Goal: Task Accomplishment & Management: Manage account settings

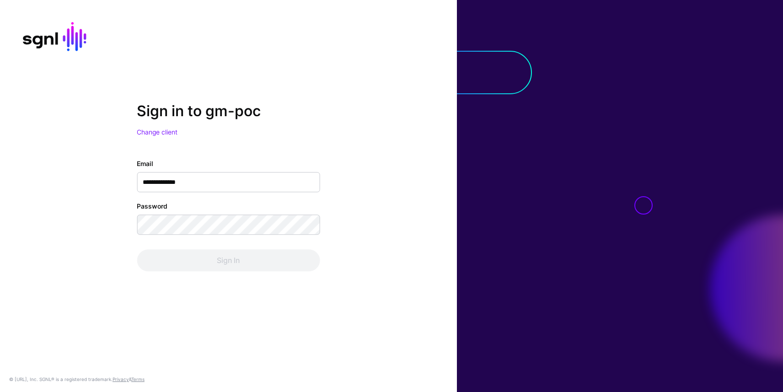
type input "**********"
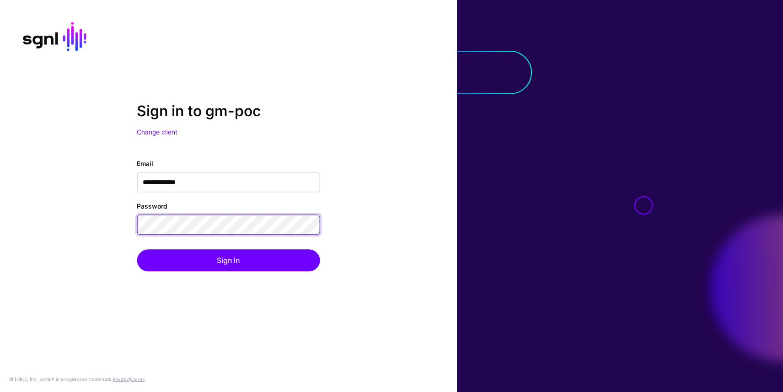
click at [137, 249] on button "Sign In" at bounding box center [228, 260] width 183 height 22
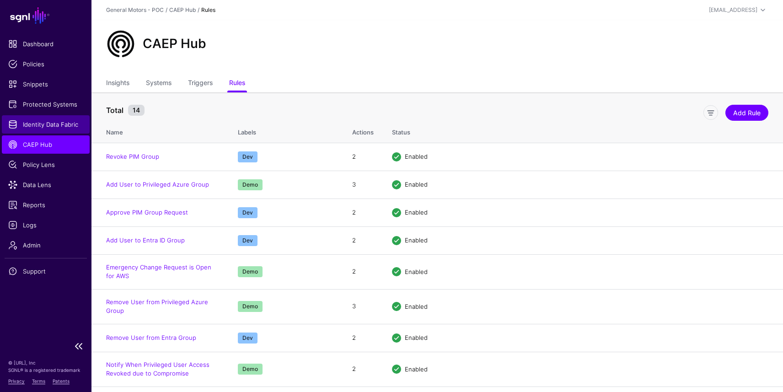
click at [57, 121] on span "Identity Data Fabric" at bounding box center [45, 124] width 75 height 9
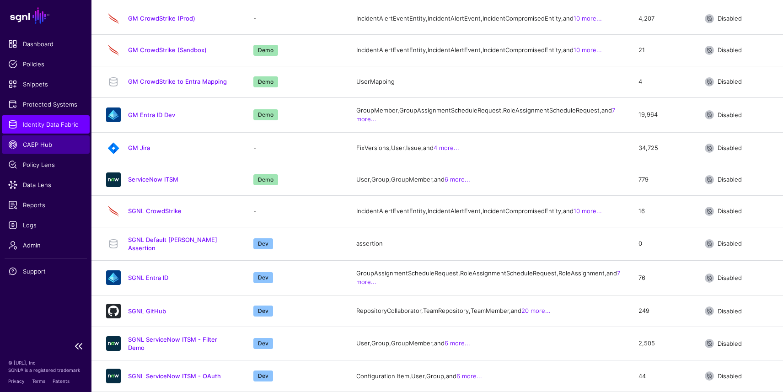
scroll to position [285, 0]
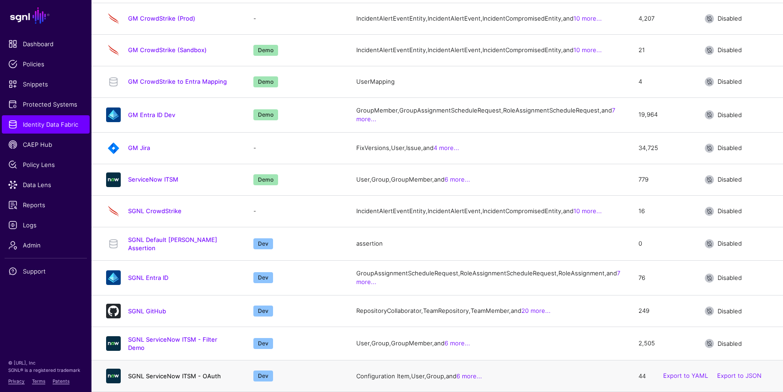
click at [163, 374] on link "SGNL ServiceNow ITSM - OAuth" at bounding box center [174, 375] width 93 height 7
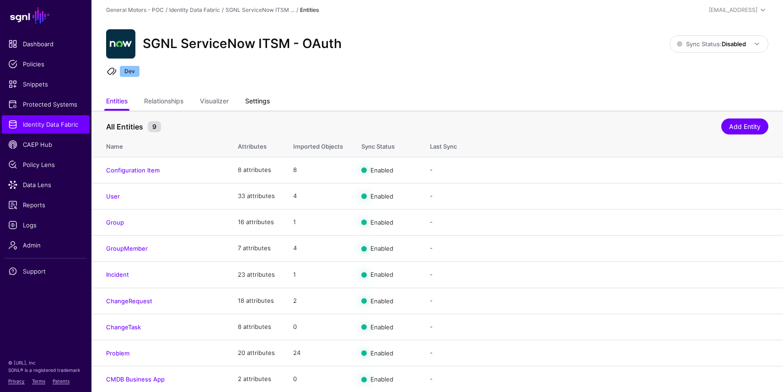
click at [255, 105] on link "Settings" at bounding box center [257, 101] width 25 height 17
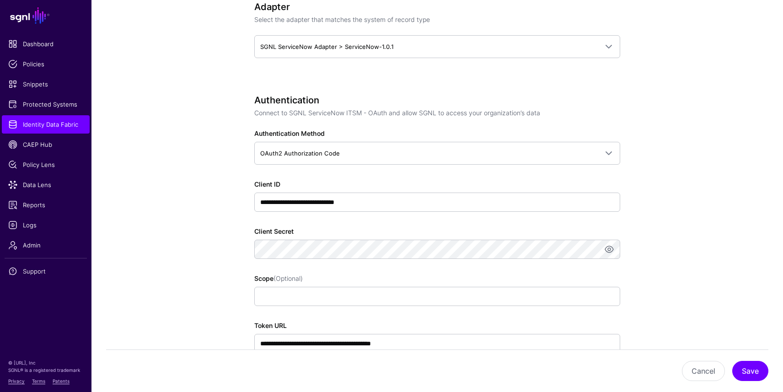
scroll to position [553, 0]
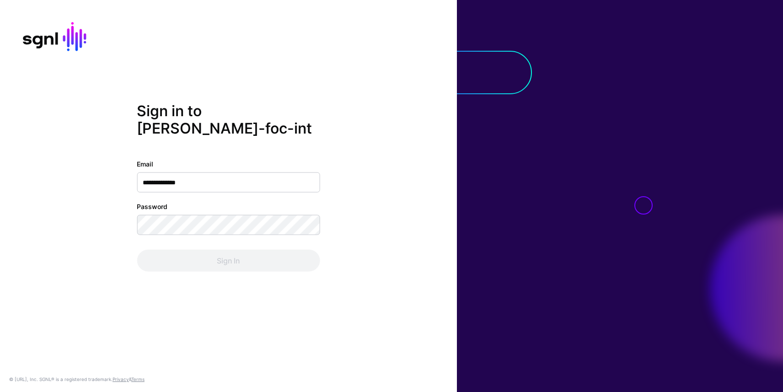
type input "**********"
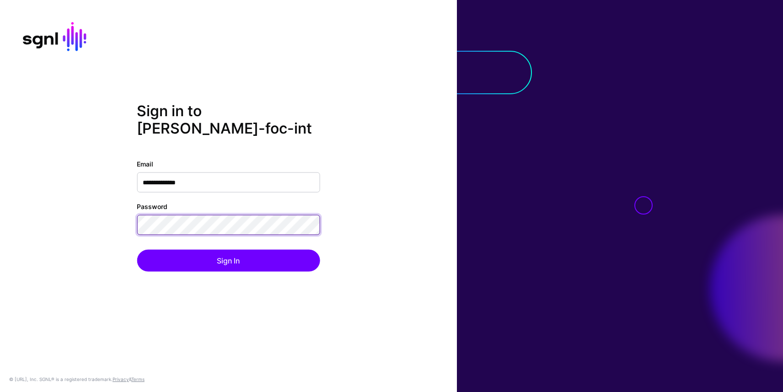
click at [137, 250] on button "Sign In" at bounding box center [228, 261] width 183 height 22
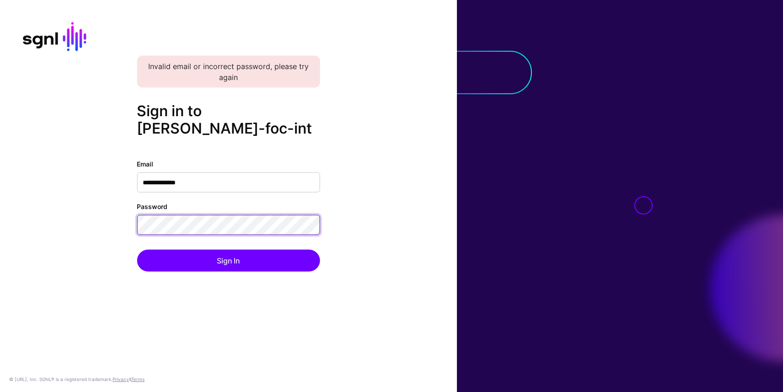
click at [121, 209] on div "**********" at bounding box center [228, 196] width 457 height 188
click at [137, 250] on button "Sign In" at bounding box center [228, 261] width 183 height 22
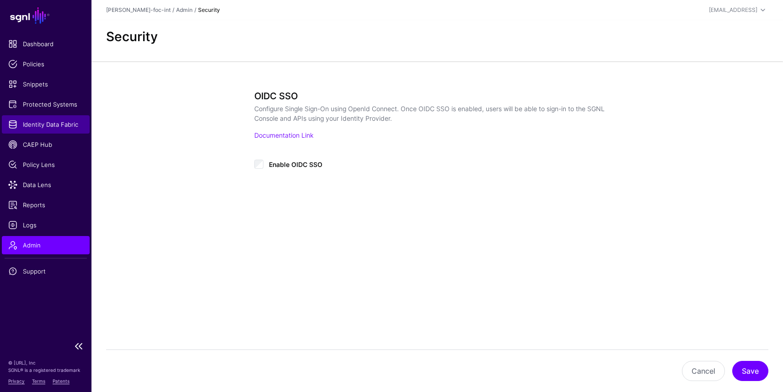
click at [54, 122] on span "Identity Data Fabric" at bounding box center [45, 124] width 75 height 9
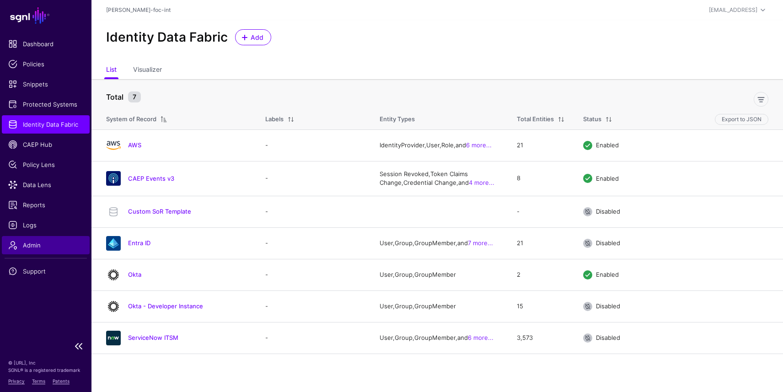
click at [36, 247] on span "Admin" at bounding box center [45, 245] width 75 height 9
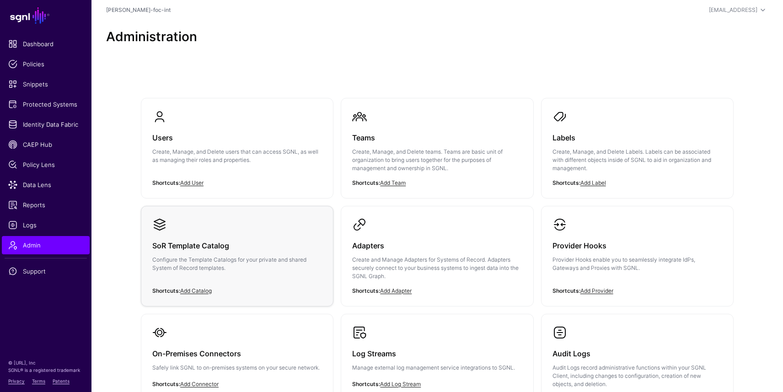
click at [220, 259] on p "Configure the Template Catalogs for your private and shared System of Record te…" at bounding box center [237, 264] width 170 height 16
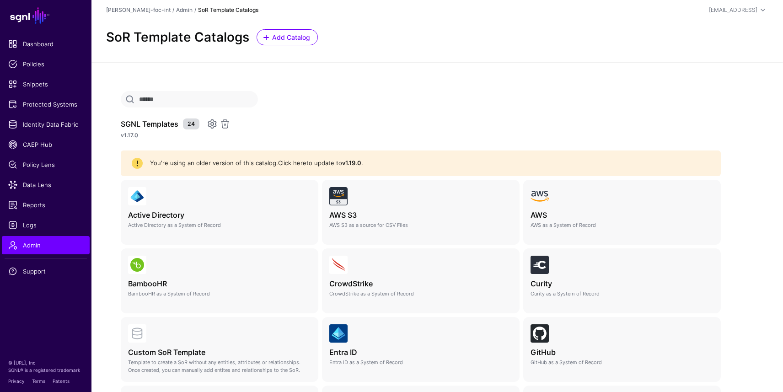
click at [294, 162] on link "Click here" at bounding box center [292, 162] width 28 height 7
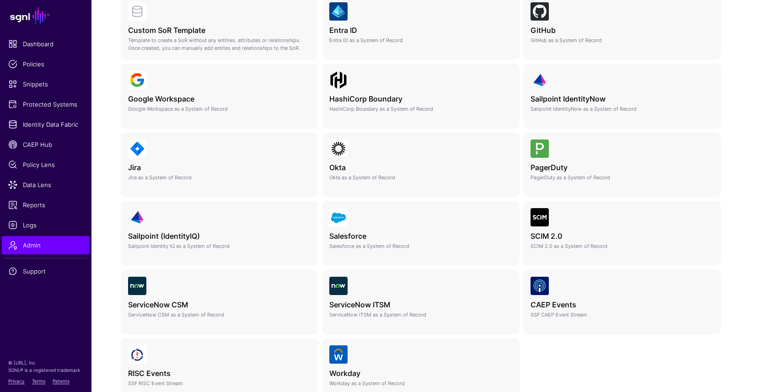
scroll to position [370, 0]
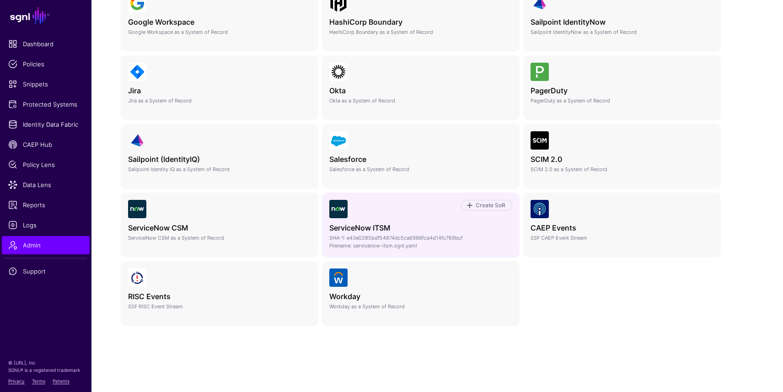
click at [396, 229] on h4 "ServiceNow ITSM" at bounding box center [420, 228] width 183 height 9
click at [493, 206] on span "Create SoR" at bounding box center [491, 205] width 32 height 8
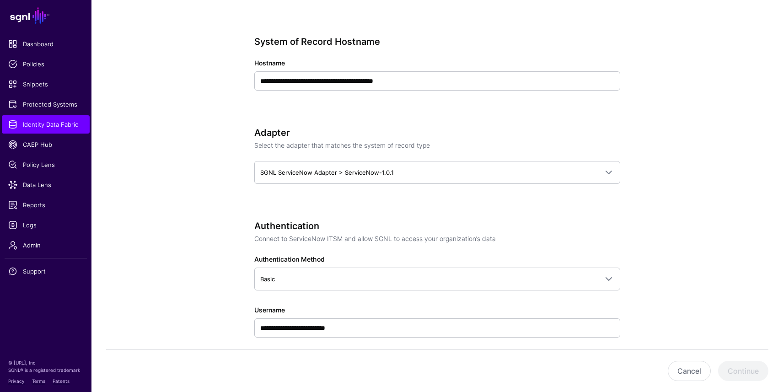
scroll to position [376, 0]
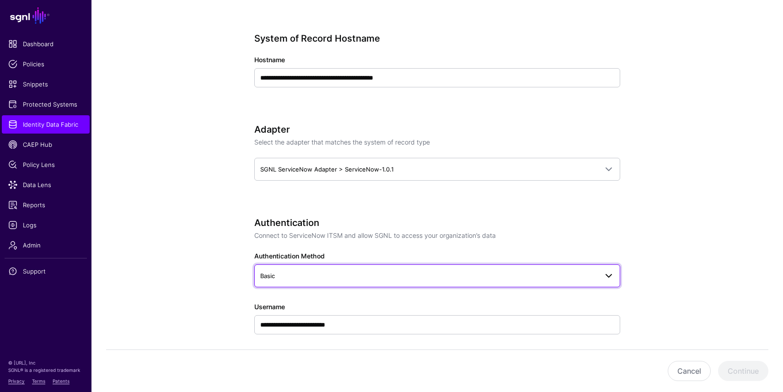
click at [274, 268] on link "Basic" at bounding box center [437, 275] width 366 height 23
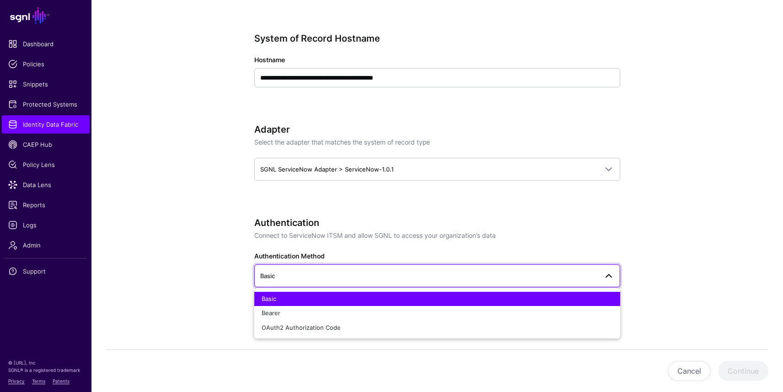
click at [274, 268] on link "Basic" at bounding box center [437, 275] width 366 height 23
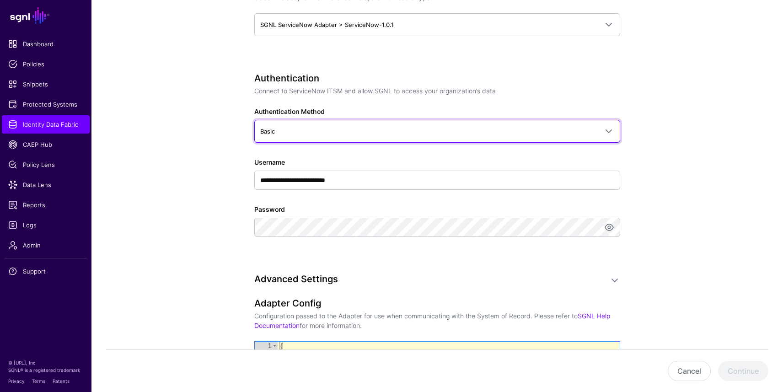
scroll to position [522, 0]
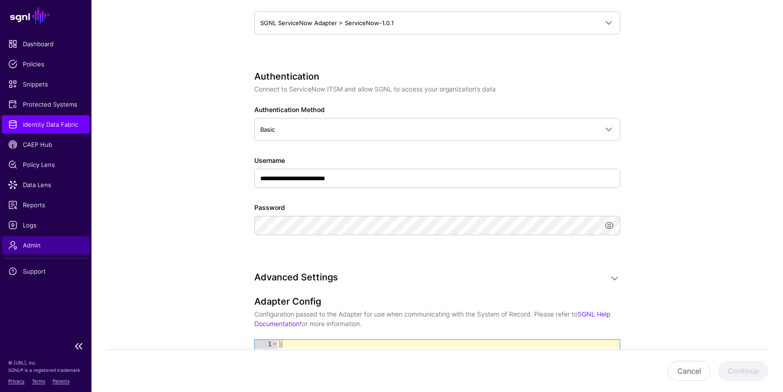
click at [30, 242] on span "Admin" at bounding box center [45, 245] width 75 height 9
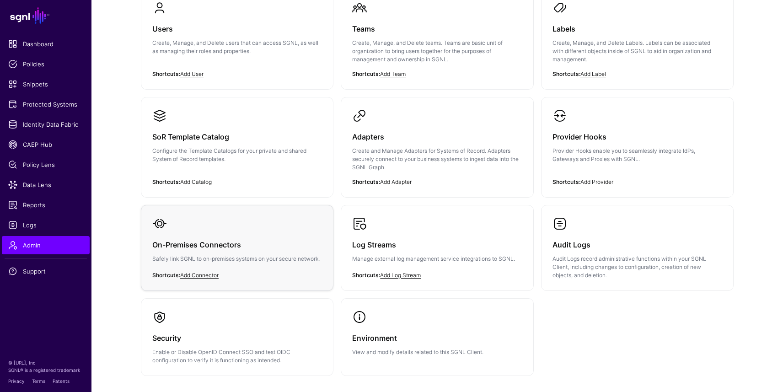
scroll to position [113, 0]
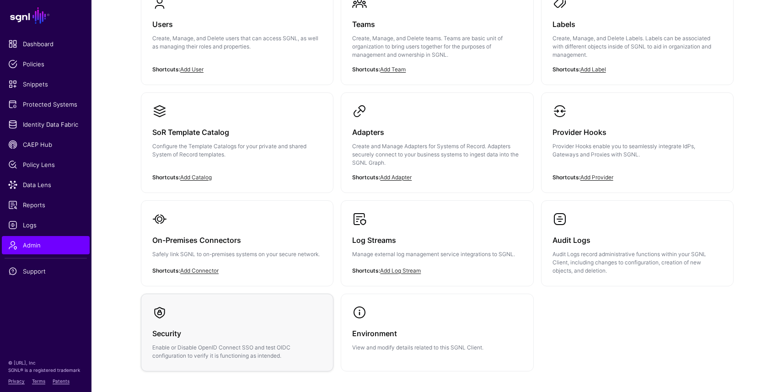
click at [197, 329] on h3 "Security" at bounding box center [237, 333] width 170 height 13
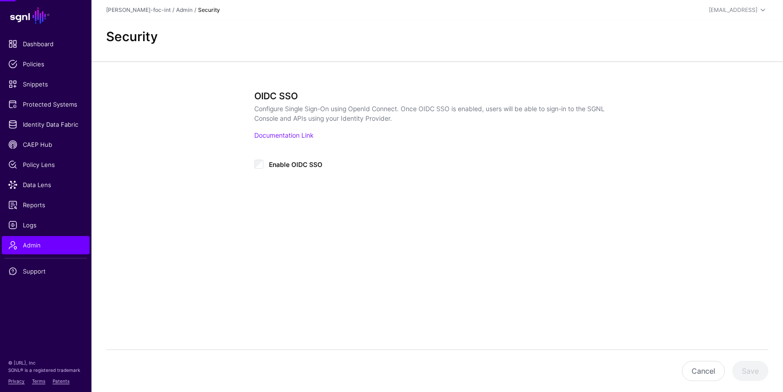
type input "**********"
click at [41, 242] on span "Admin" at bounding box center [45, 245] width 75 height 9
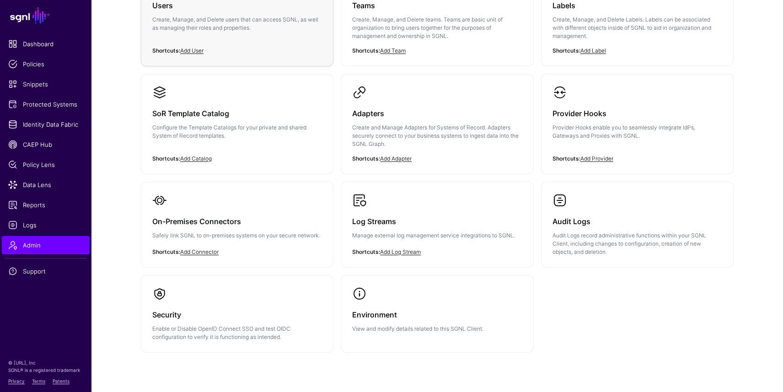
scroll to position [161, 0]
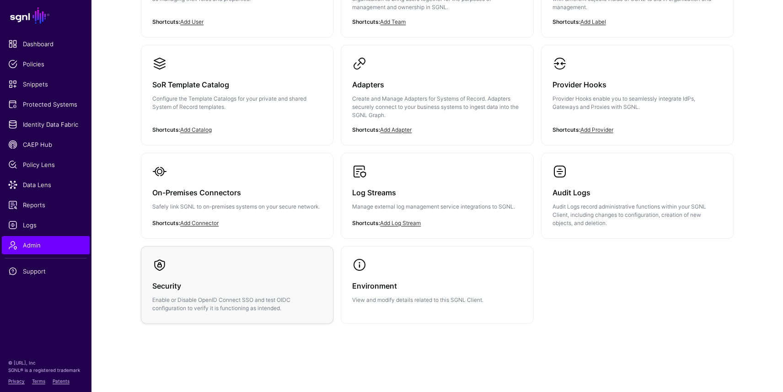
click at [258, 259] on link "Security Enable or Disable OpenID Connect SSO and test OIDC configuration to ve…" at bounding box center [237, 285] width 192 height 77
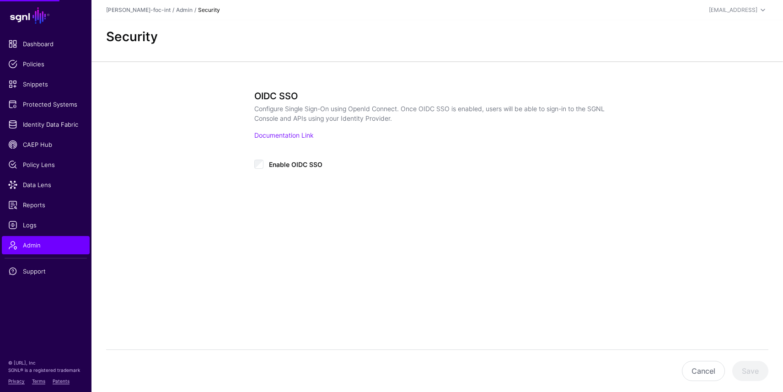
type input "**********"
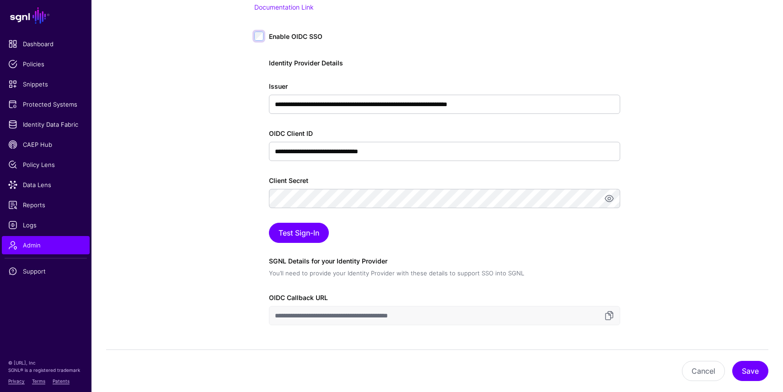
scroll to position [160, 0]
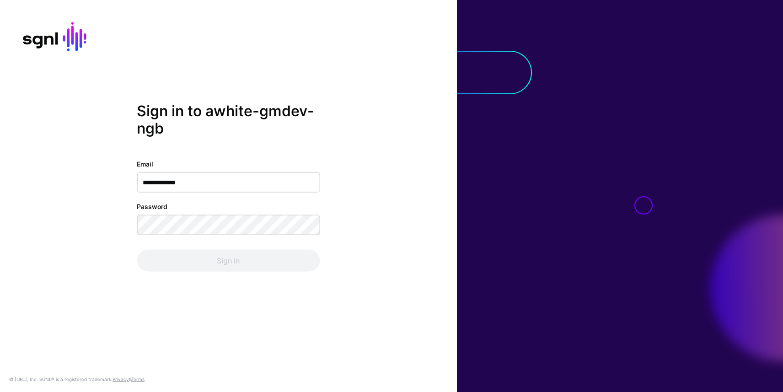
type input "**********"
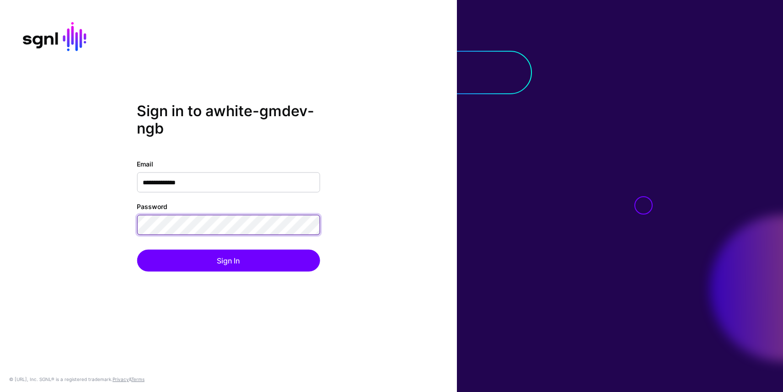
click at [137, 250] on button "Sign In" at bounding box center [228, 261] width 183 height 22
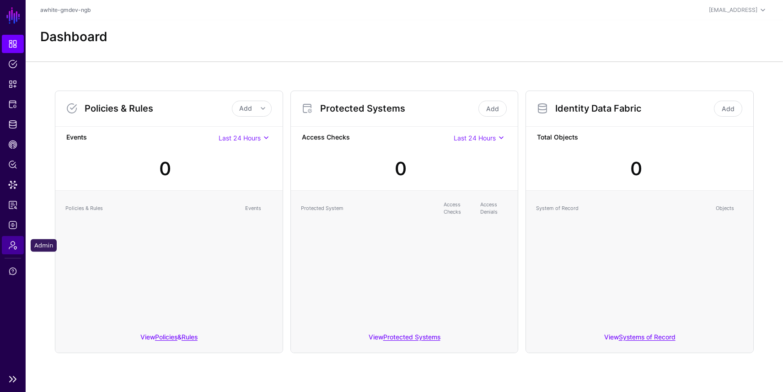
click at [12, 241] on span "Admin" at bounding box center [12, 245] width 9 height 9
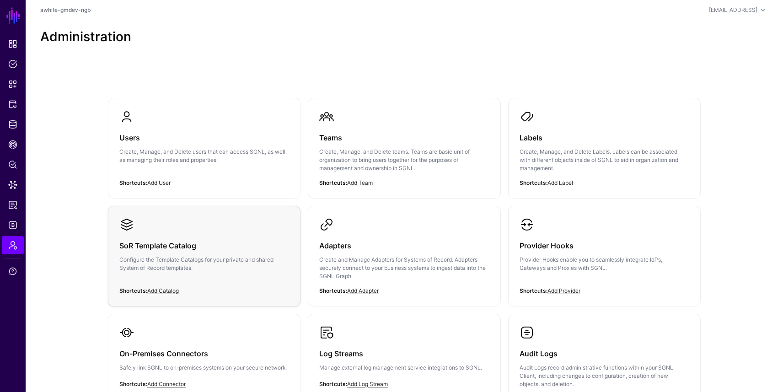
click at [156, 240] on h3 "SoR Template Catalog" at bounding box center [204, 245] width 170 height 13
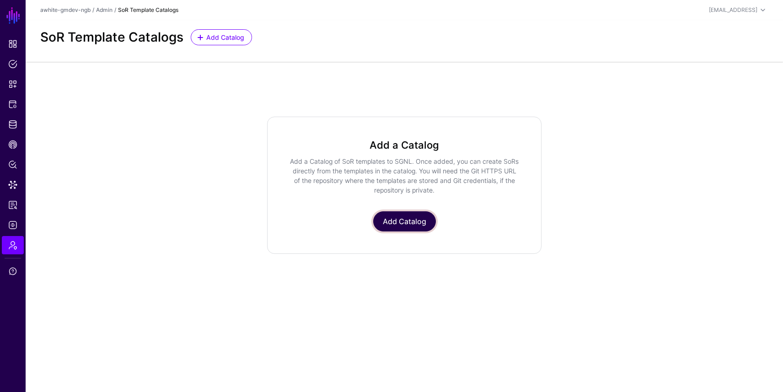
click at [391, 220] on link "Add Catalog" at bounding box center [404, 221] width 63 height 20
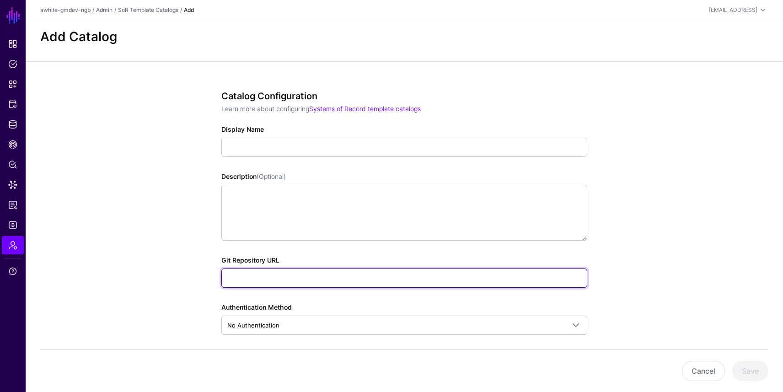
click at [261, 270] on input "Git Repository URL" at bounding box center [404, 277] width 366 height 19
paste input "**********"
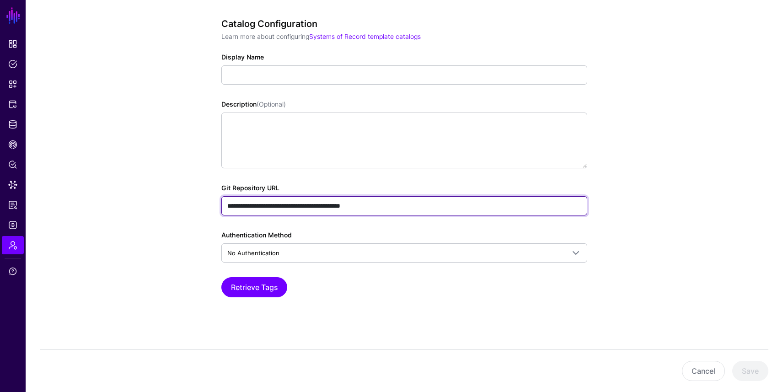
scroll to position [70, 0]
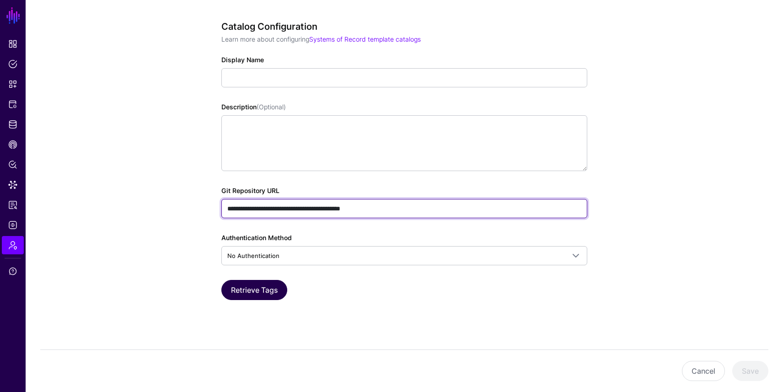
type input "**********"
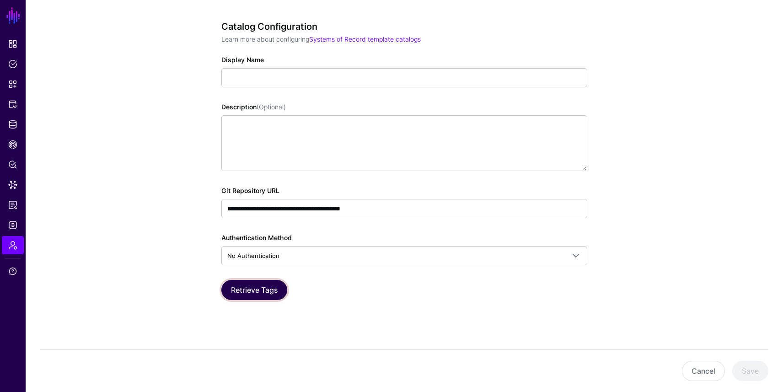
click at [242, 295] on button "Retrieve Tags" at bounding box center [254, 290] width 66 height 20
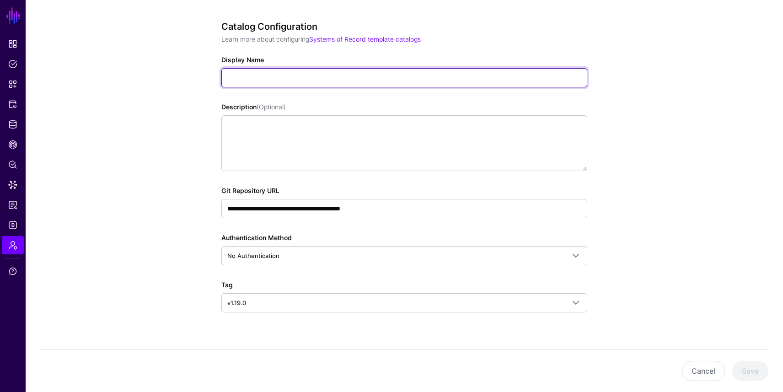
click at [265, 76] on input "Display Name" at bounding box center [404, 77] width 366 height 19
type input "**********"
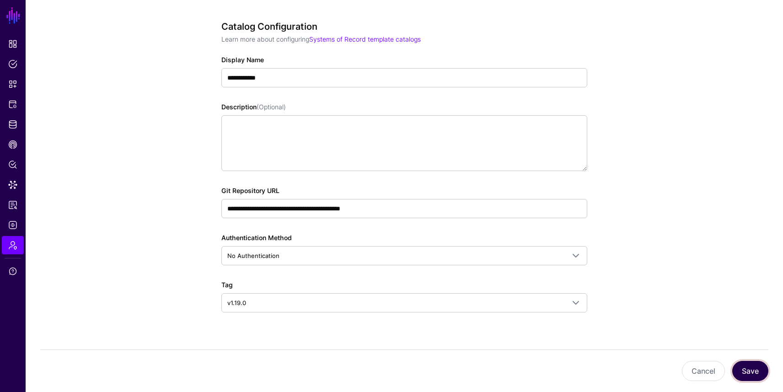
click at [750, 372] on button "Save" at bounding box center [750, 371] width 36 height 20
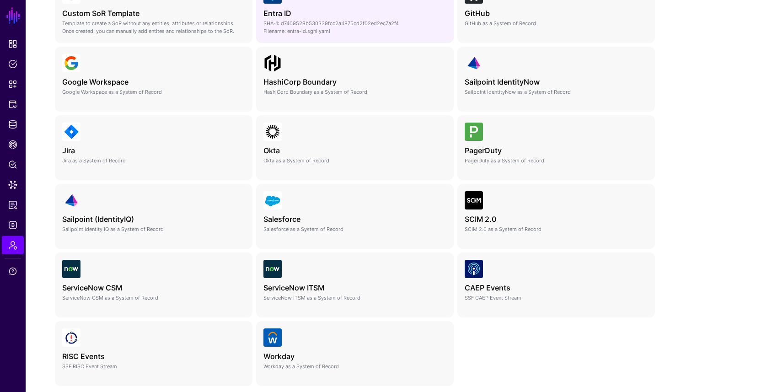
scroll to position [307, 0]
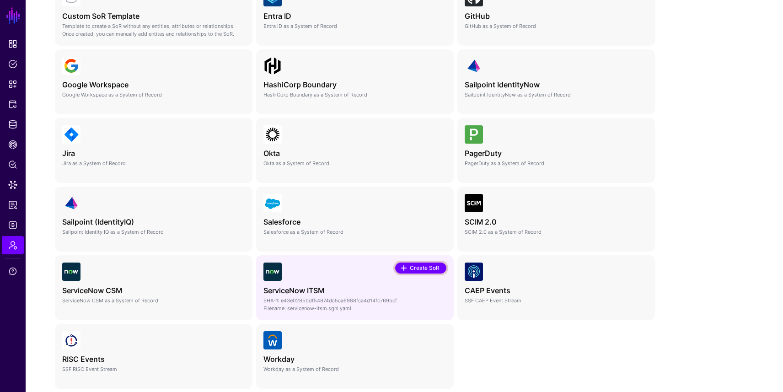
click at [422, 266] on span "Create SoR" at bounding box center [425, 268] width 32 height 8
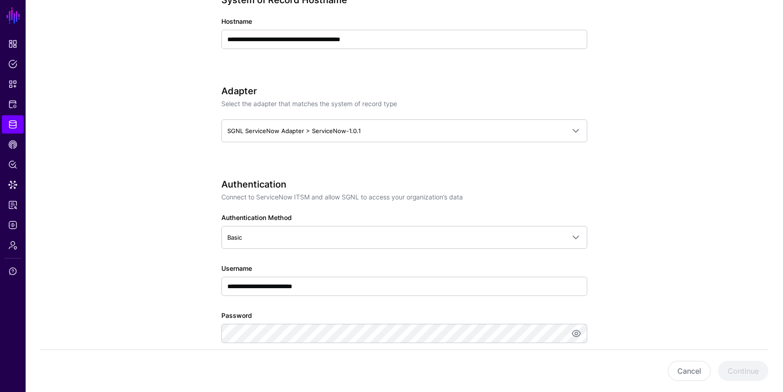
scroll to position [371, 0]
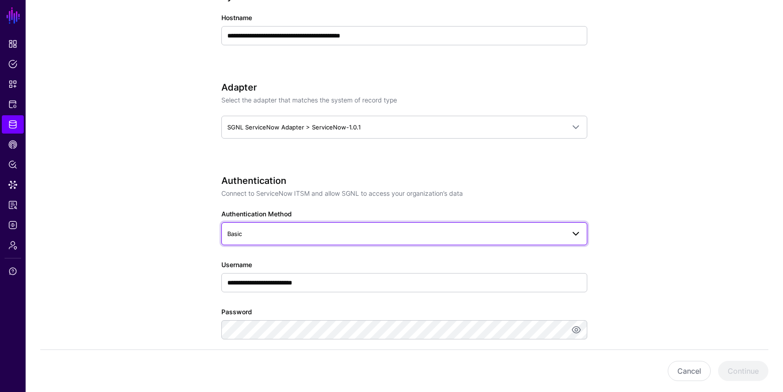
click at [416, 237] on span "Basic" at bounding box center [396, 234] width 338 height 10
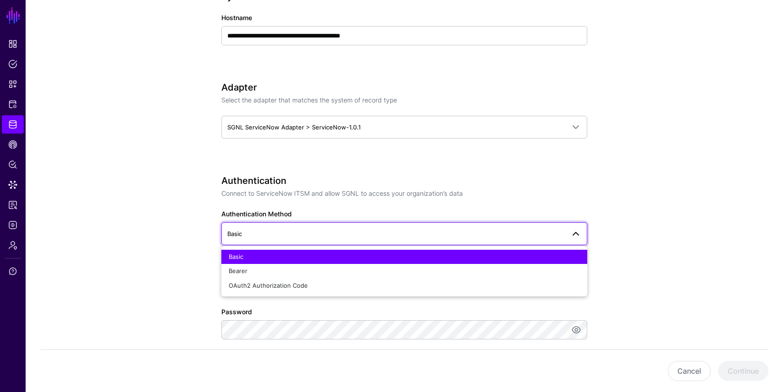
click at [416, 237] on span "Basic" at bounding box center [396, 234] width 338 height 10
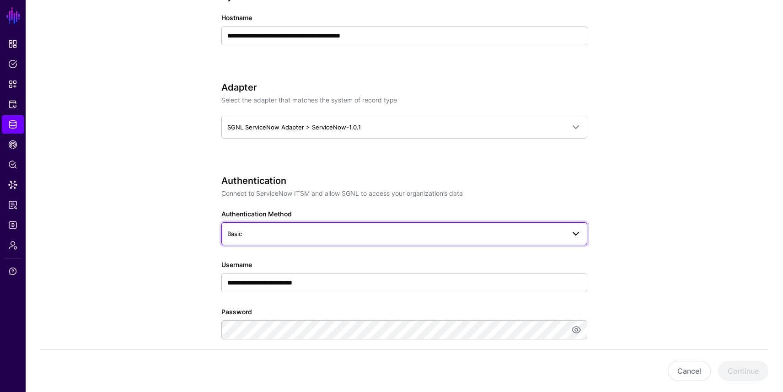
click at [264, 233] on span "Basic" at bounding box center [396, 234] width 338 height 10
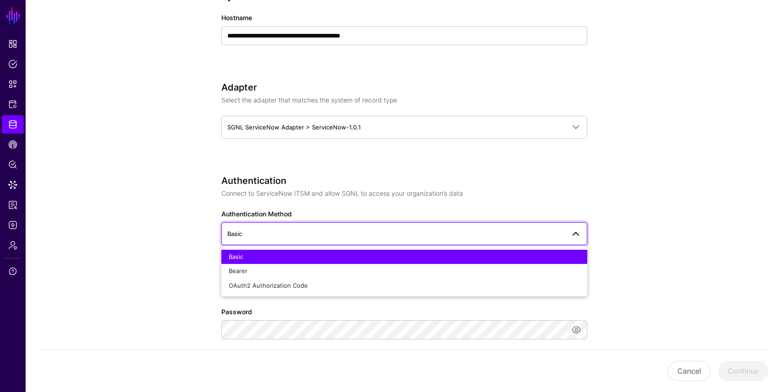
click at [264, 233] on span "Basic" at bounding box center [396, 234] width 338 height 10
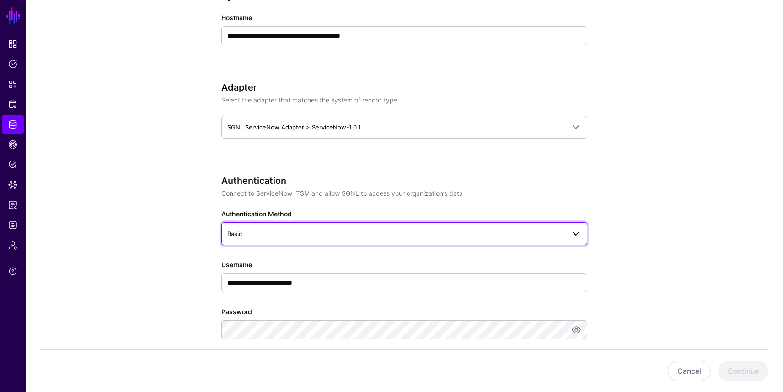
click at [398, 226] on link "Basic" at bounding box center [404, 233] width 366 height 23
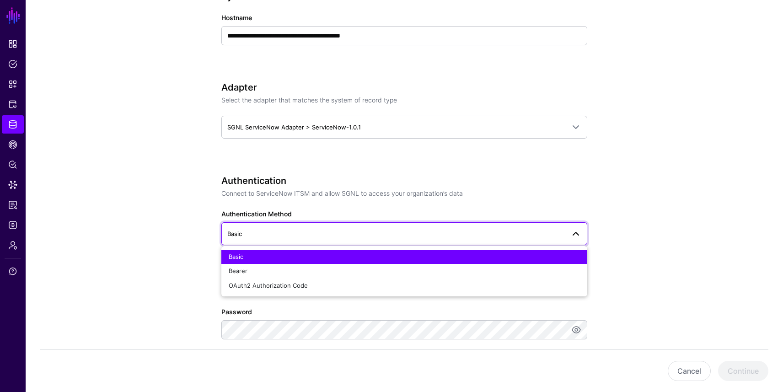
click at [398, 226] on link "Basic" at bounding box center [404, 233] width 366 height 23
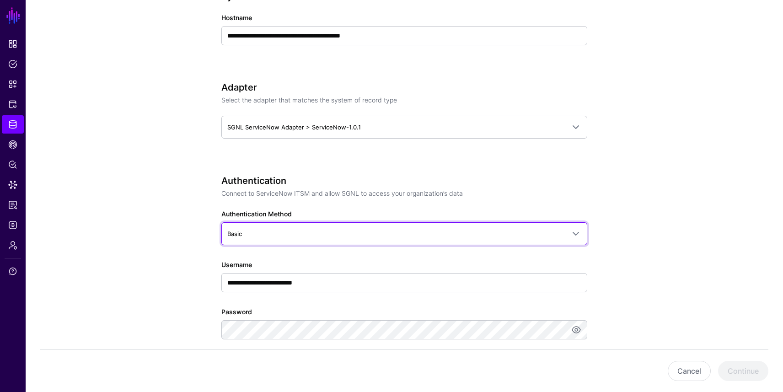
scroll to position [447, 0]
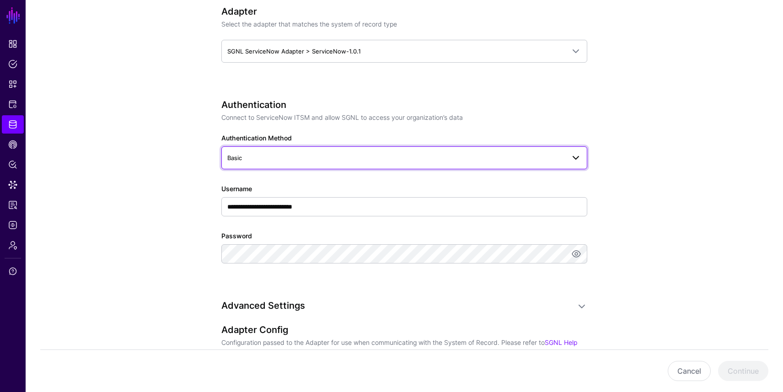
click at [249, 148] on link "Basic" at bounding box center [404, 157] width 366 height 23
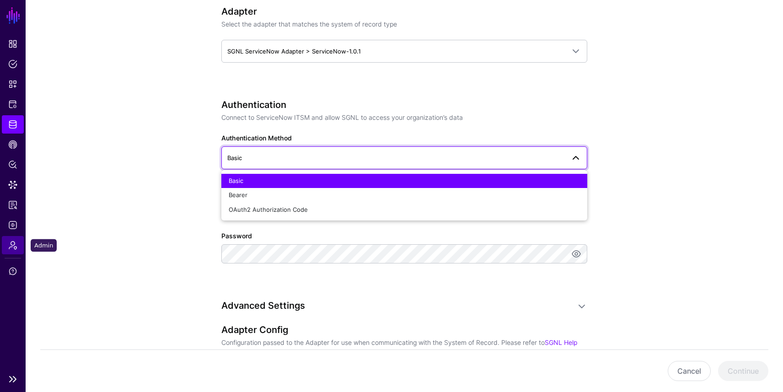
click at [10, 246] on span "Admin" at bounding box center [12, 245] width 9 height 9
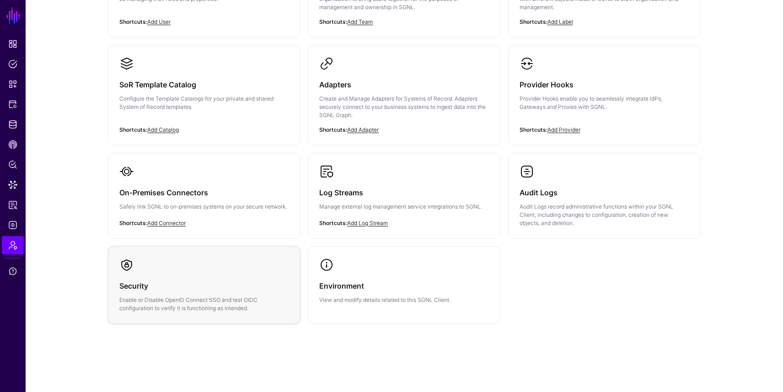
click at [159, 263] on link "Security Enable or Disable OpenID Connect SSO and test OIDC configuration to ve…" at bounding box center [204, 285] width 192 height 77
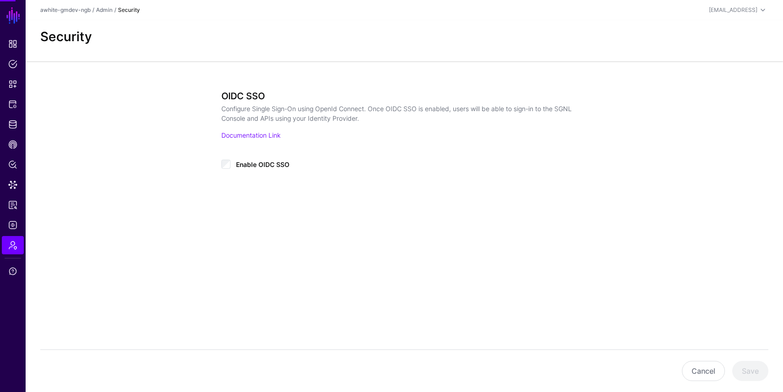
type input "**********"
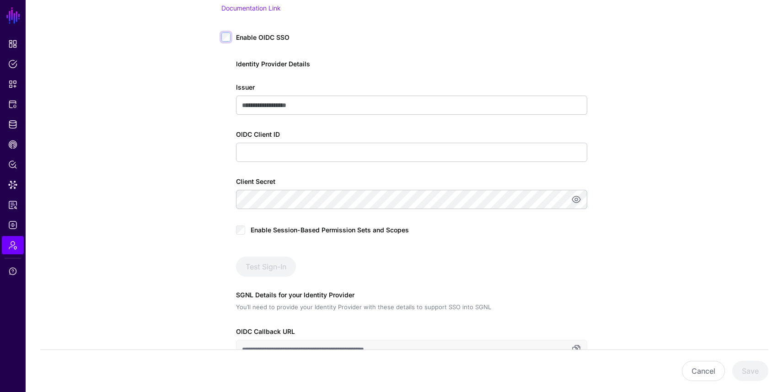
scroll to position [118, 0]
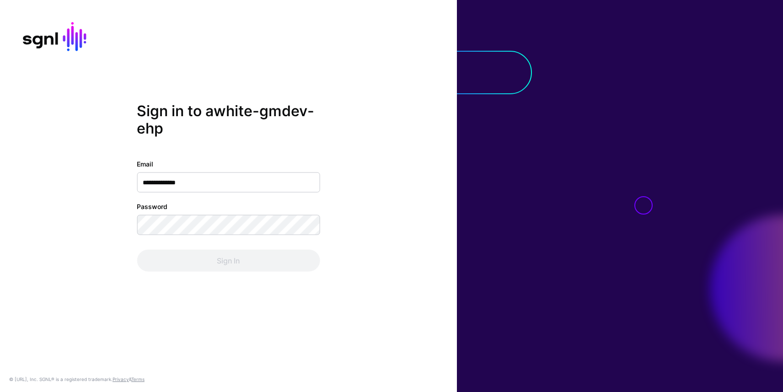
type input "**********"
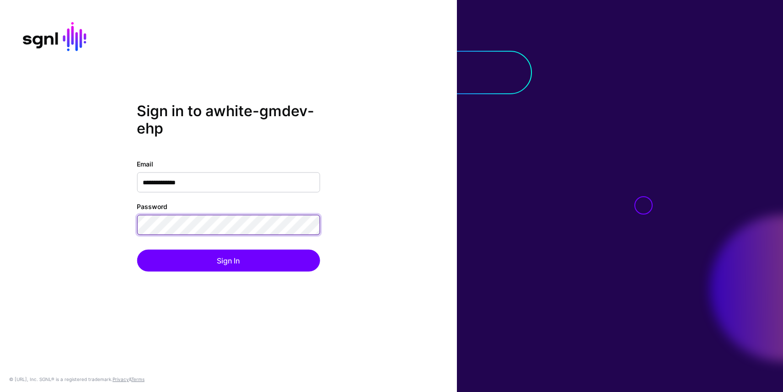
click at [137, 250] on button "Sign In" at bounding box center [228, 261] width 183 height 22
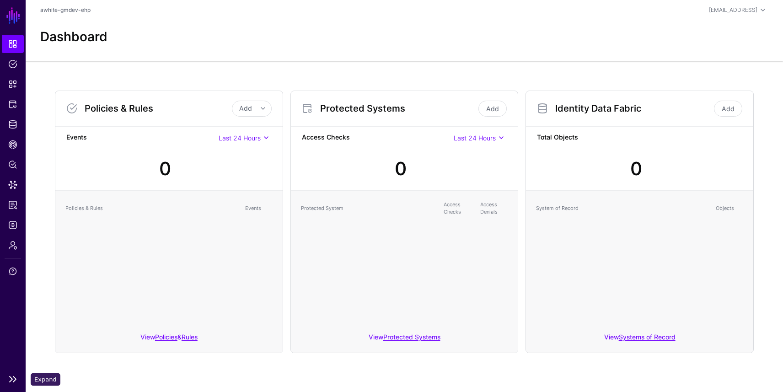
click at [11, 380] on link at bounding box center [13, 379] width 26 height 11
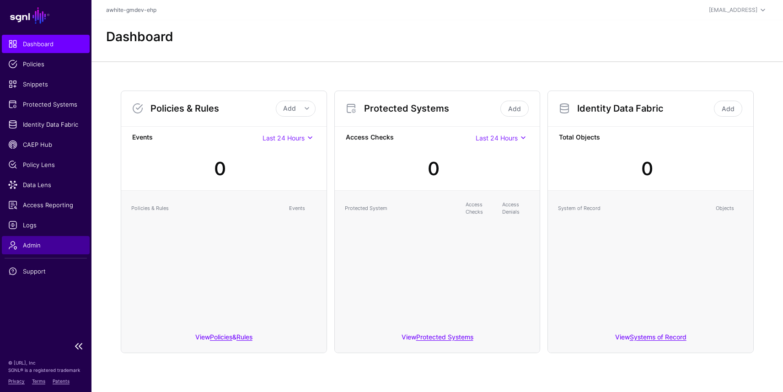
click at [33, 248] on span "Admin" at bounding box center [45, 245] width 75 height 9
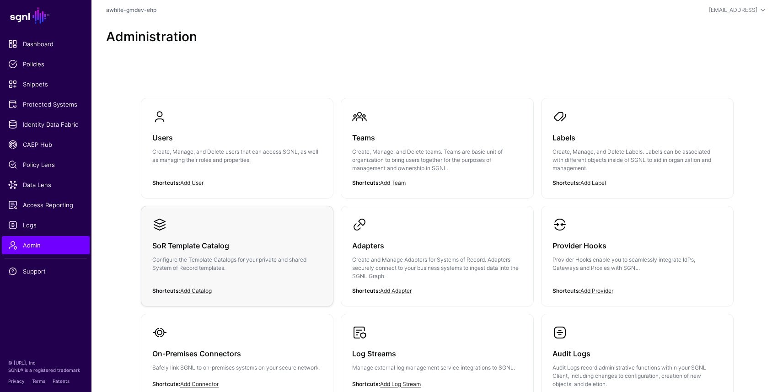
click at [195, 274] on div "SoR Template Catalog Configure the Template Catalogs for your private and share…" at bounding box center [237, 259] width 170 height 55
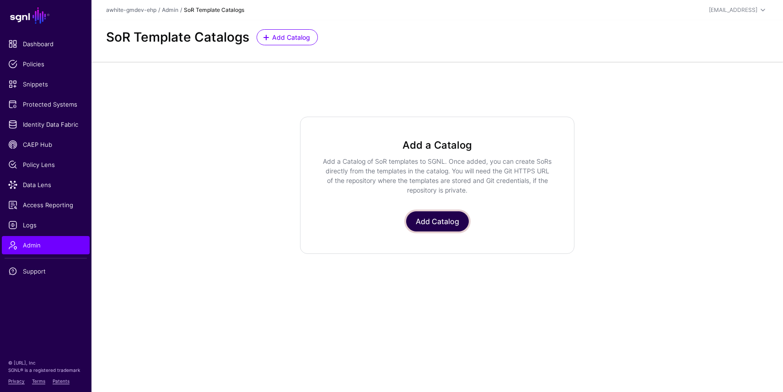
click at [428, 218] on link "Add Catalog" at bounding box center [437, 221] width 63 height 20
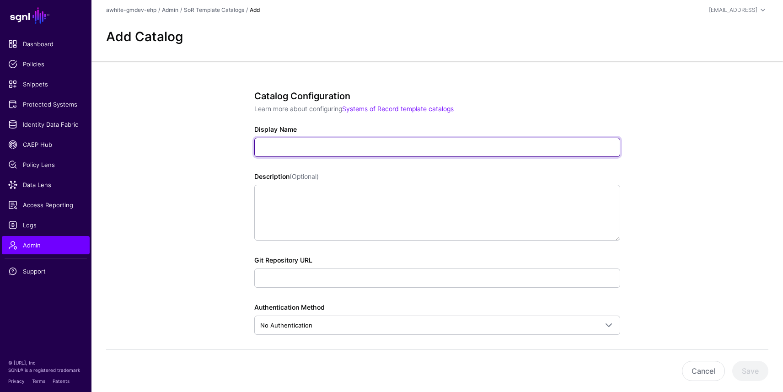
click at [327, 144] on input "Display Name" at bounding box center [437, 147] width 366 height 19
type input "****"
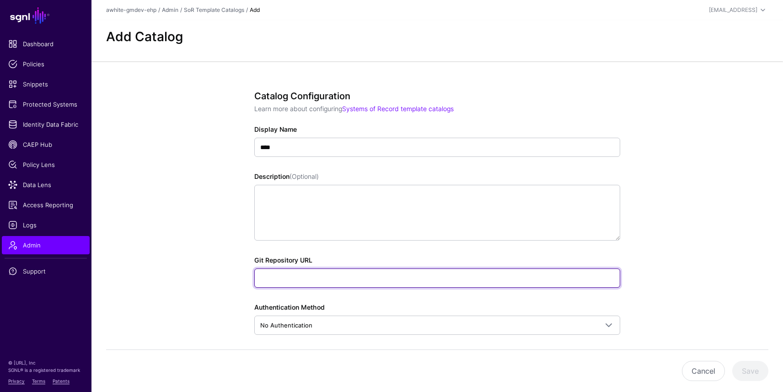
click at [295, 275] on input "Git Repository URL" at bounding box center [437, 277] width 366 height 19
paste input "**********"
type input "*"
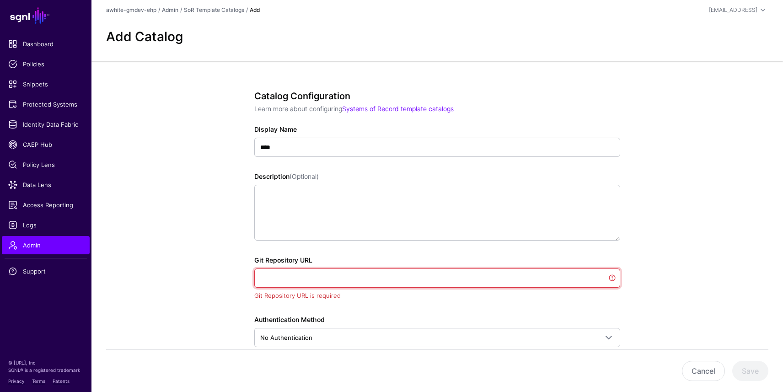
paste input "**********"
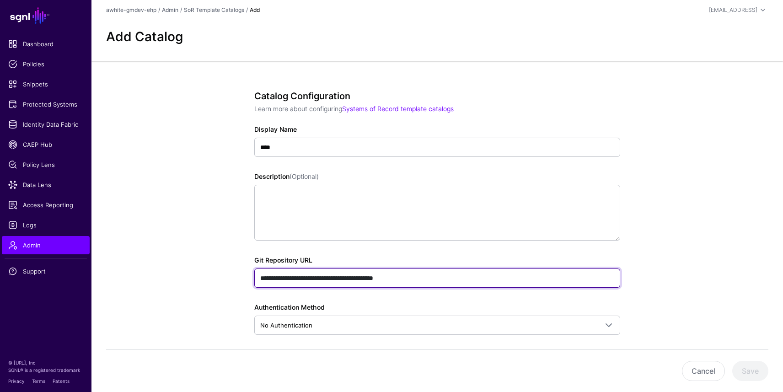
scroll to position [72, 0]
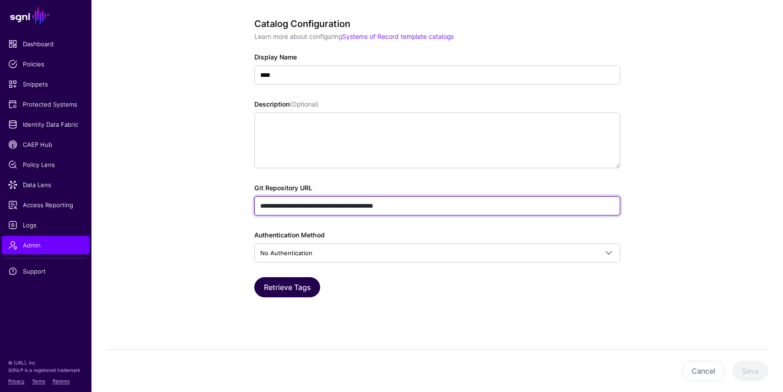
type input "**********"
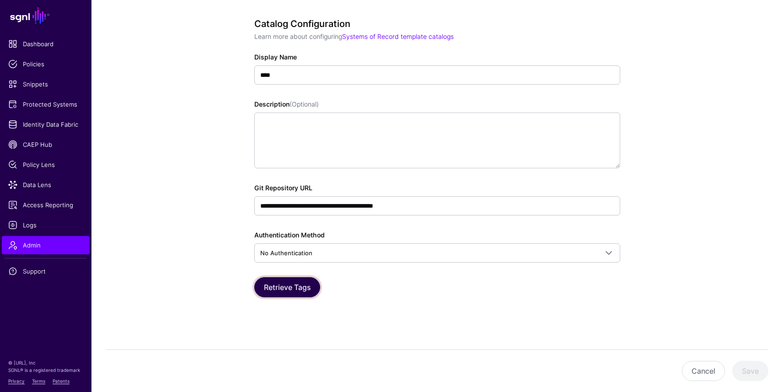
click at [289, 282] on button "Retrieve Tags" at bounding box center [287, 287] width 66 height 20
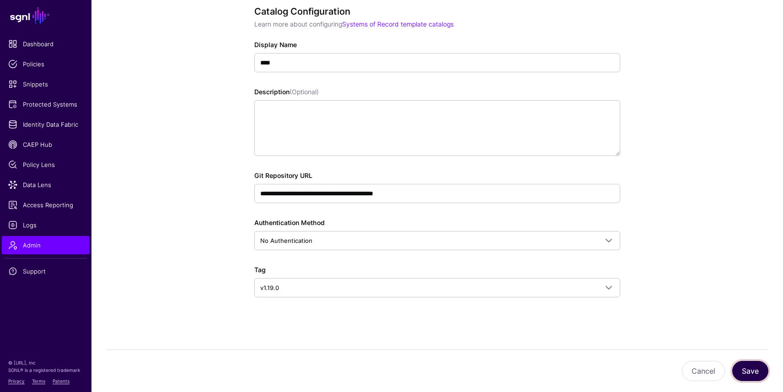
click at [760, 370] on button "Save" at bounding box center [750, 371] width 36 height 20
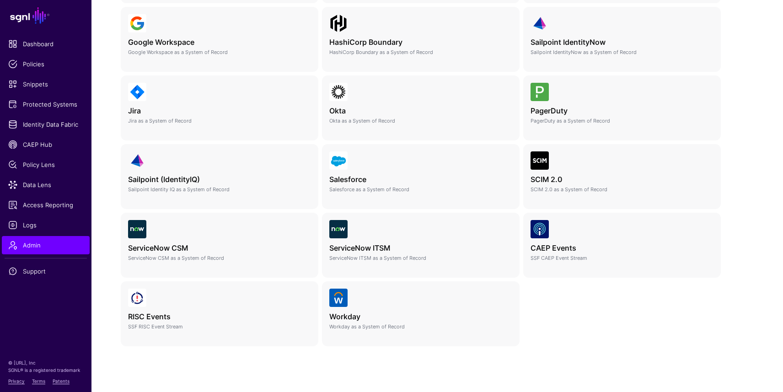
scroll to position [354, 0]
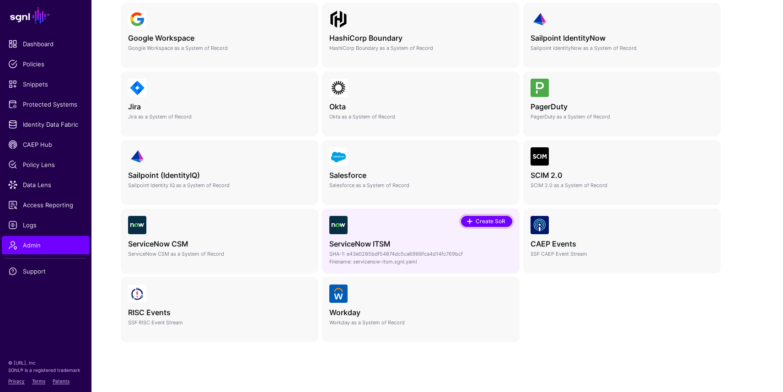
click at [491, 226] on link "Create SoR" at bounding box center [486, 221] width 51 height 11
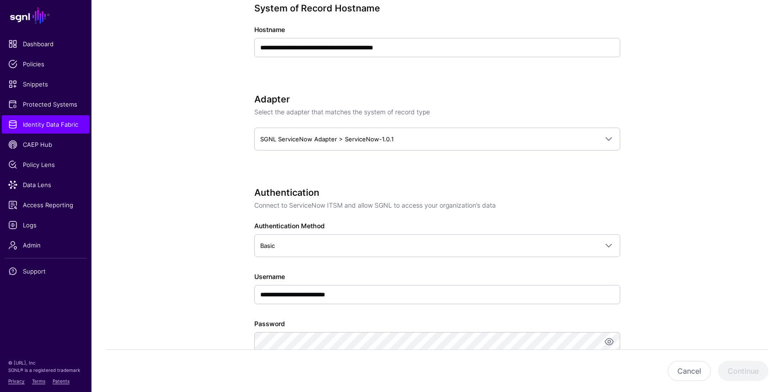
scroll to position [359, 0]
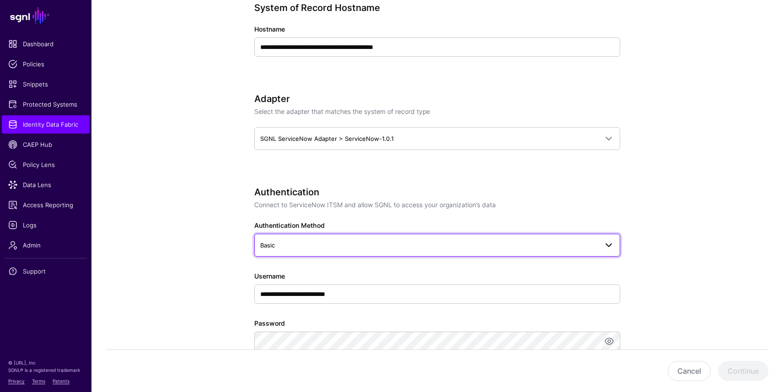
click at [409, 236] on link "Basic" at bounding box center [437, 245] width 366 height 23
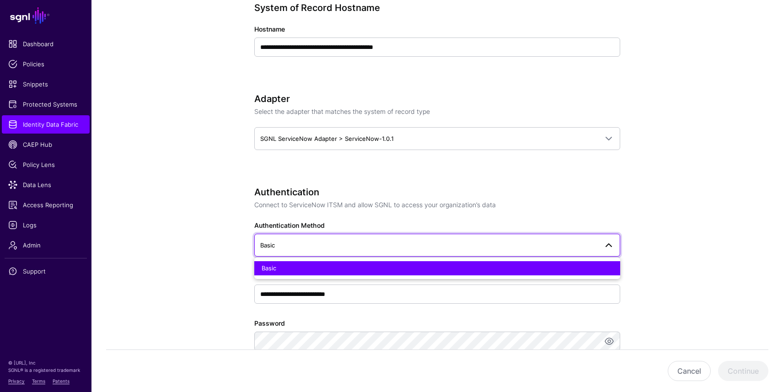
click at [409, 236] on link "Basic" at bounding box center [437, 245] width 366 height 23
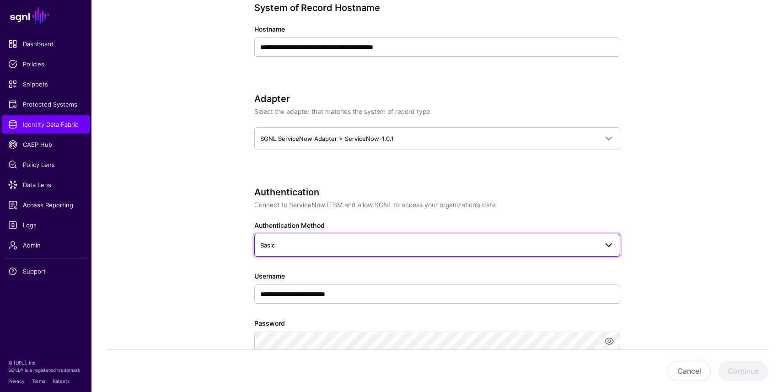
click at [311, 246] on span "Basic" at bounding box center [429, 245] width 338 height 10
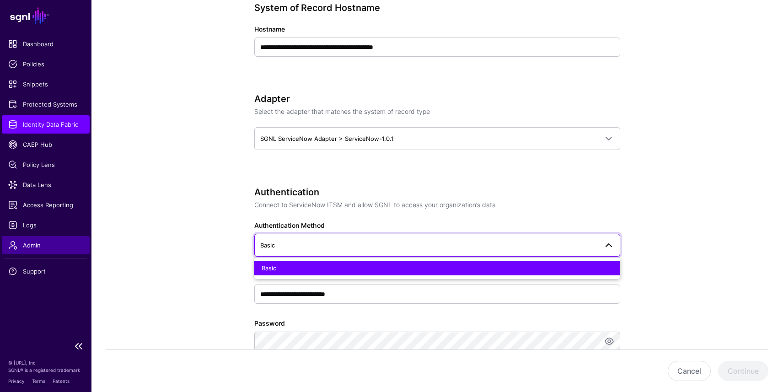
click at [33, 243] on span "Admin" at bounding box center [45, 245] width 75 height 9
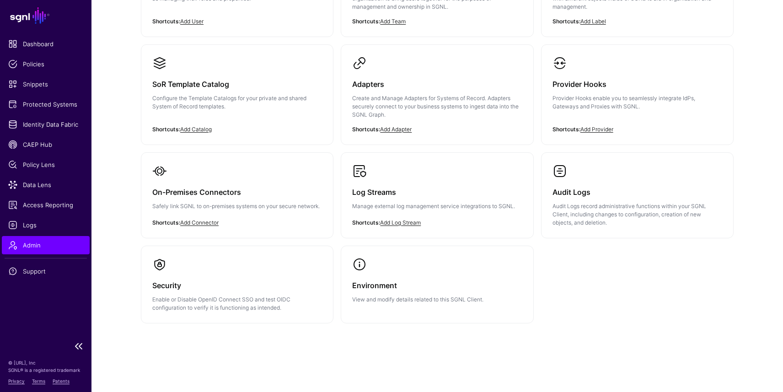
scroll to position [161, 0]
click at [197, 257] on link "Security Enable or Disable OpenID Connect SSO and test OIDC configuration to ve…" at bounding box center [237, 285] width 192 height 77
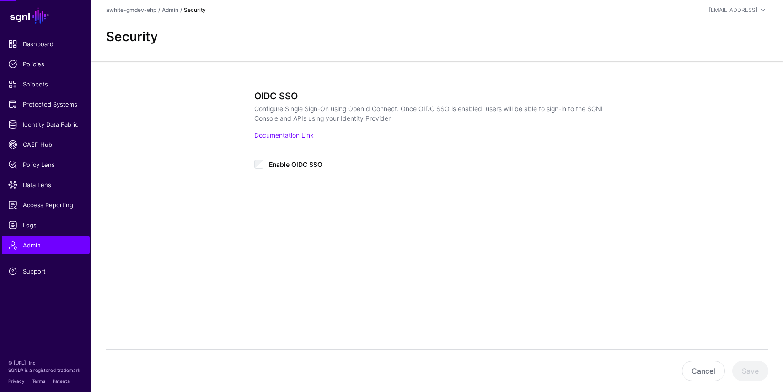
type input "**********"
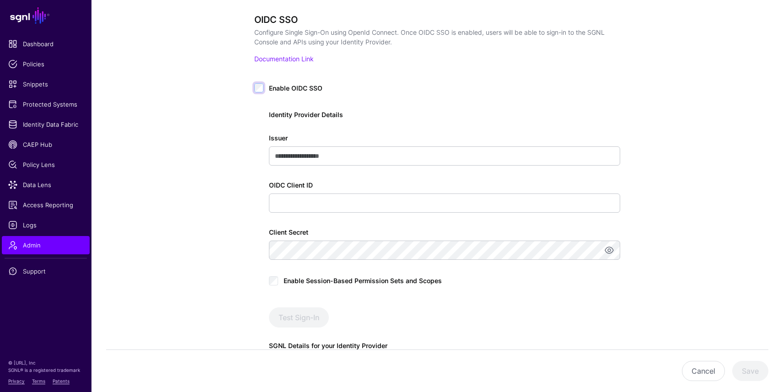
scroll to position [77, 0]
